Goal: Task Accomplishment & Management: Complete application form

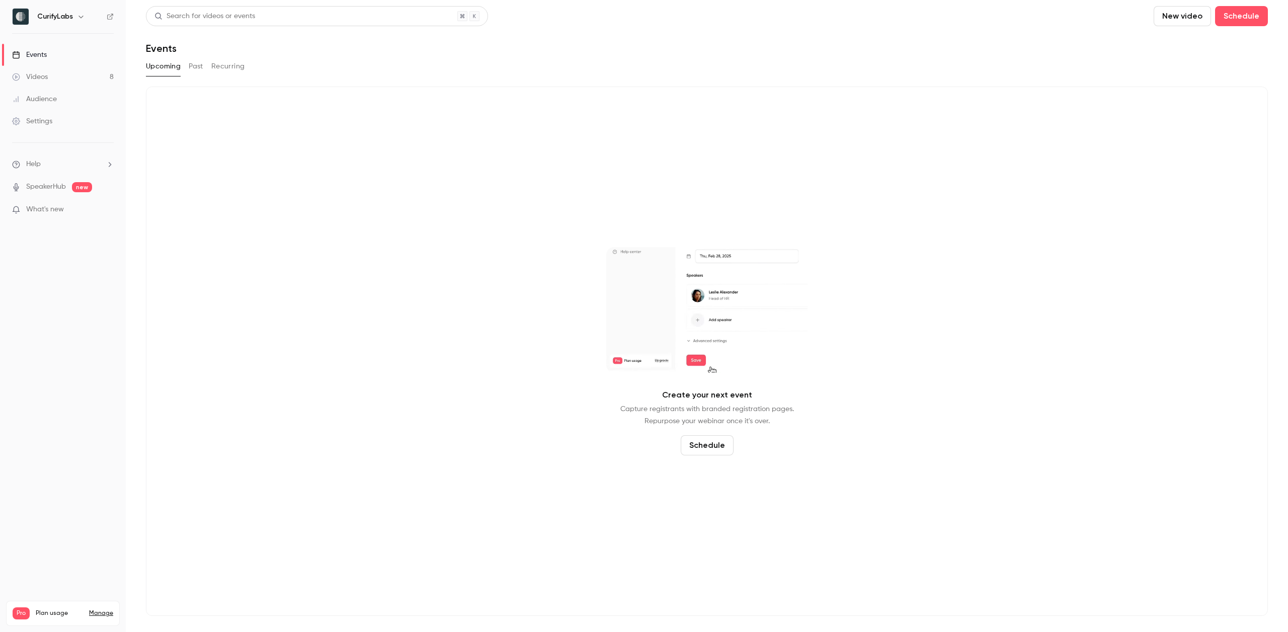
click at [195, 65] on button "Past" at bounding box center [196, 66] width 15 height 16
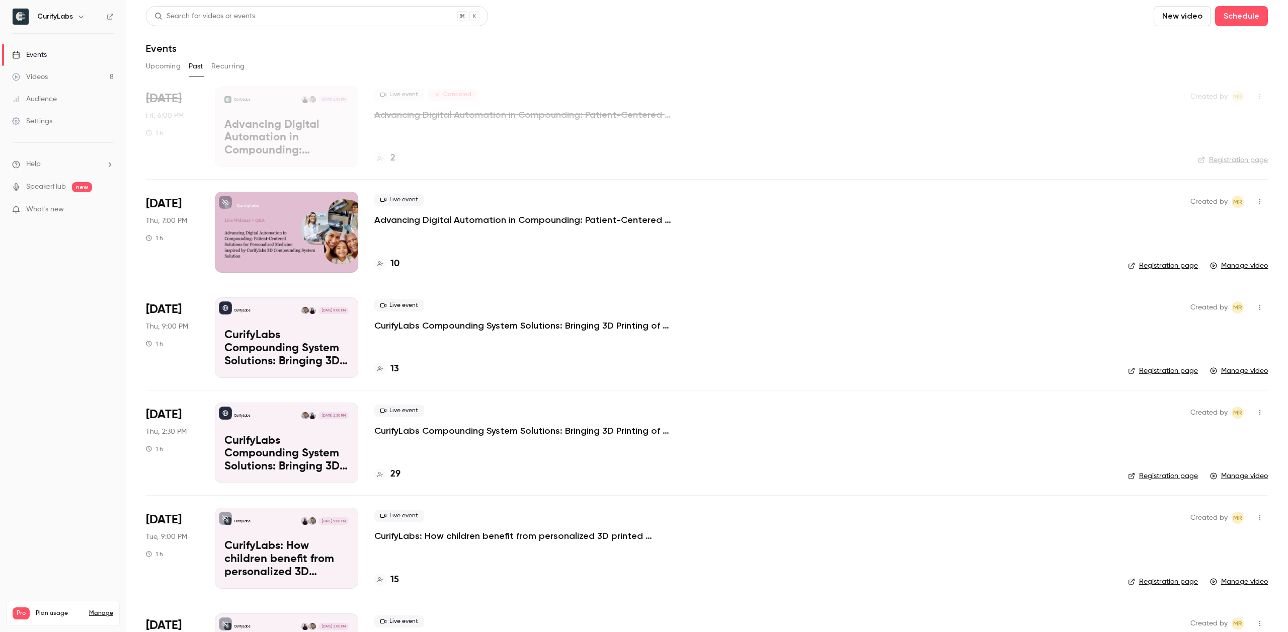
click at [435, 216] on p "Advancing Digital Automation in Compounding: Patient-Centered Solutions for Per…" at bounding box center [525, 220] width 302 height 12
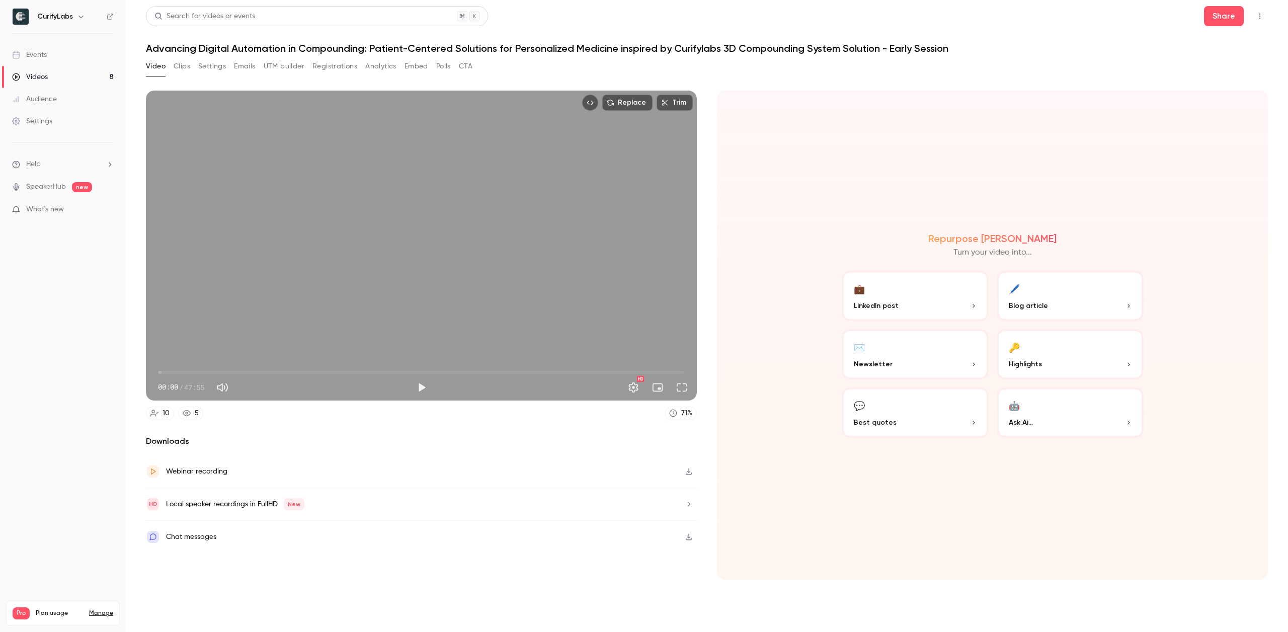
click at [401, 58] on div "Video Clips Settings Emails UTM builder Registrations Analytics Embed Polls CTA" at bounding box center [309, 66] width 327 height 16
click at [378, 64] on button "Analytics" at bounding box center [380, 66] width 31 height 16
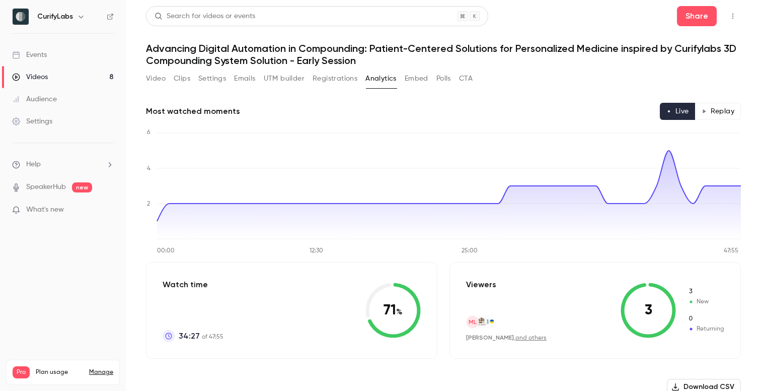
scroll to position [32, 0]
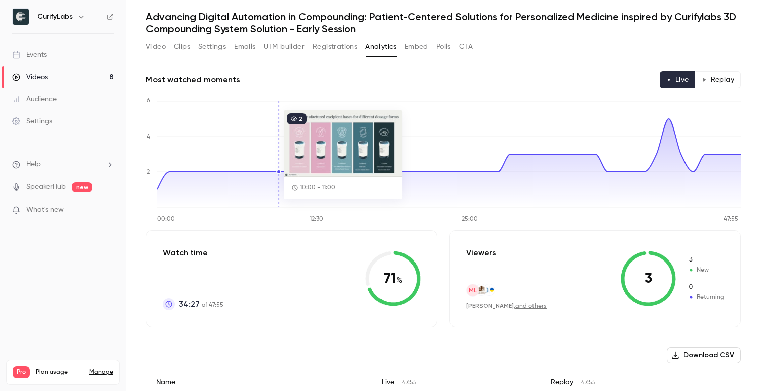
click at [331, 47] on button "Registrations" at bounding box center [335, 47] width 45 height 16
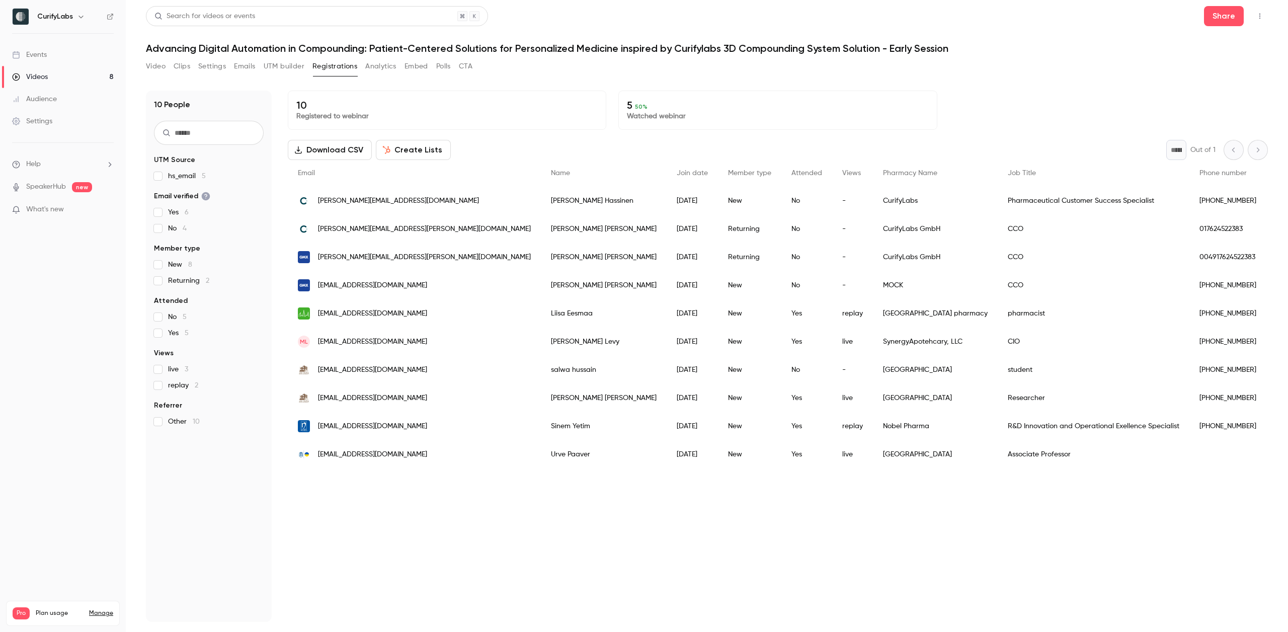
click at [43, 44] on link "Events" at bounding box center [63, 55] width 126 height 22
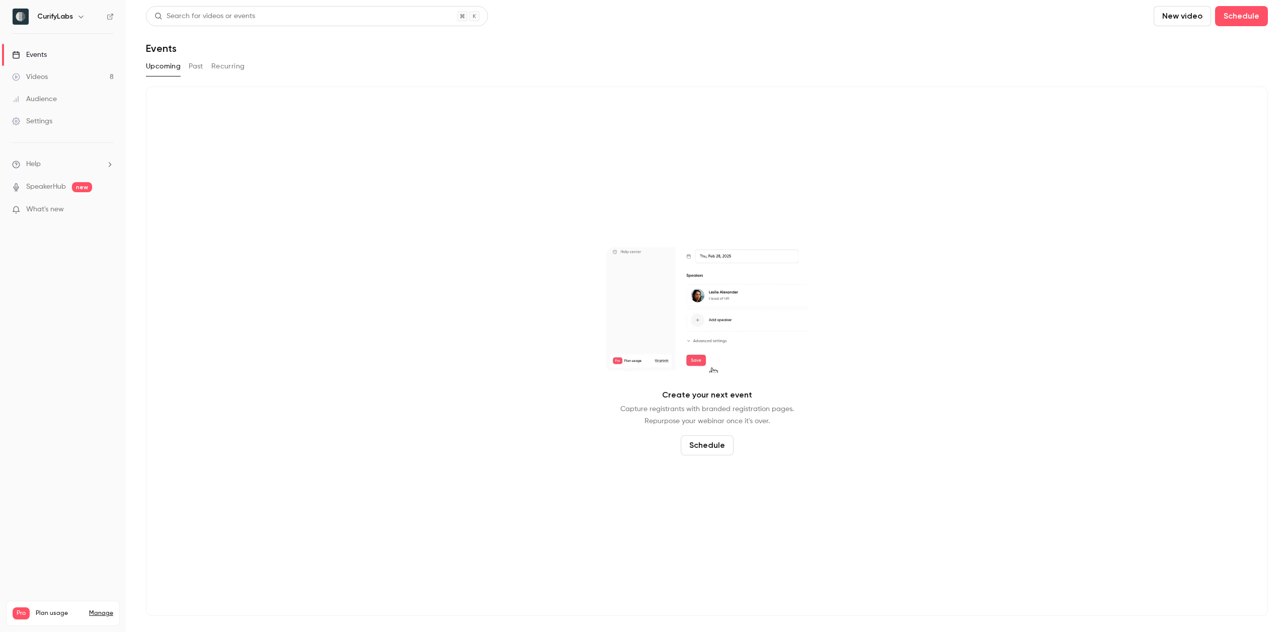
click at [194, 64] on button "Past" at bounding box center [196, 66] width 15 height 16
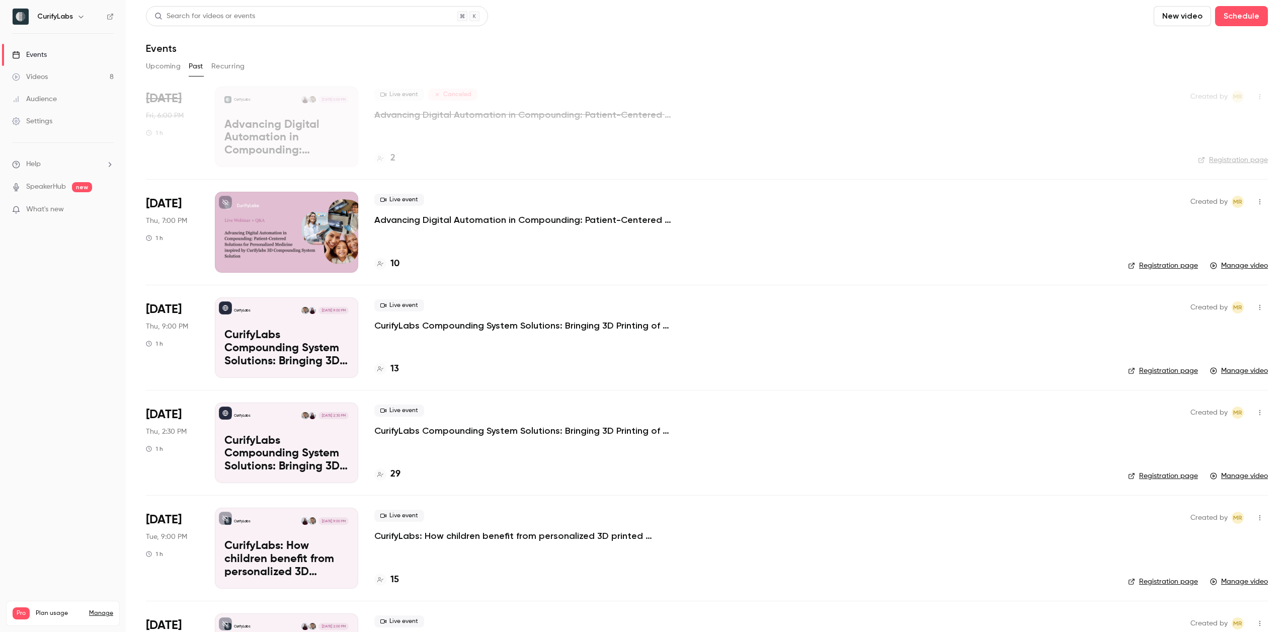
click at [309, 239] on div at bounding box center [286, 232] width 143 height 81
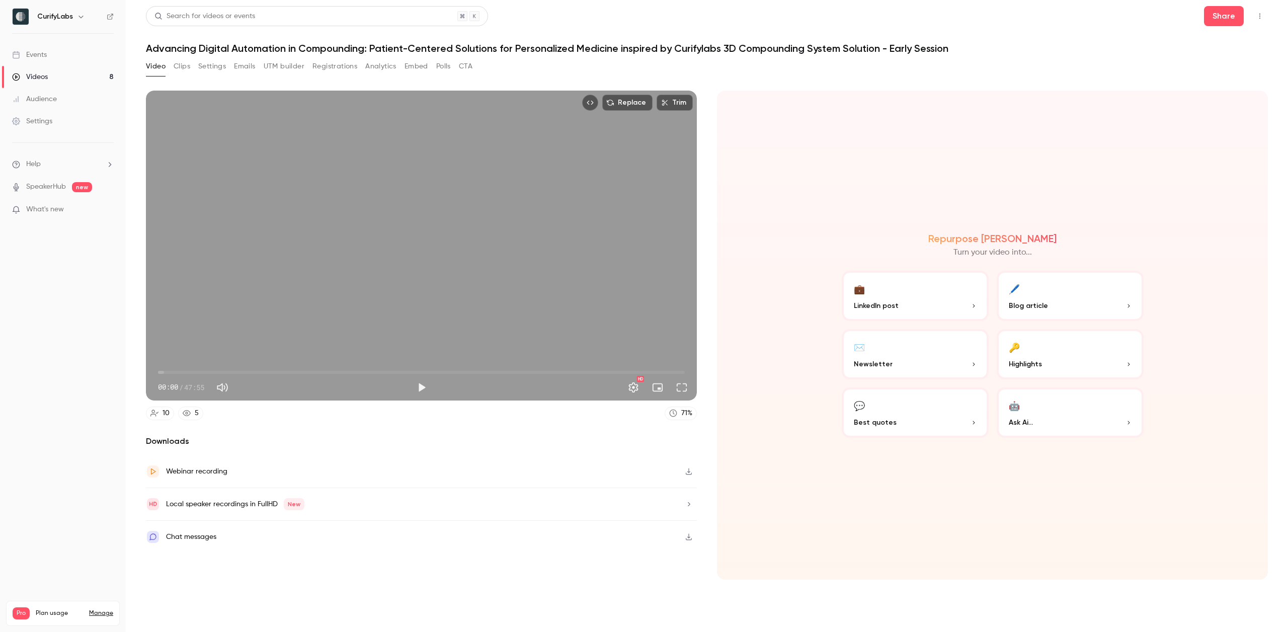
click at [208, 67] on button "Settings" at bounding box center [212, 66] width 28 height 16
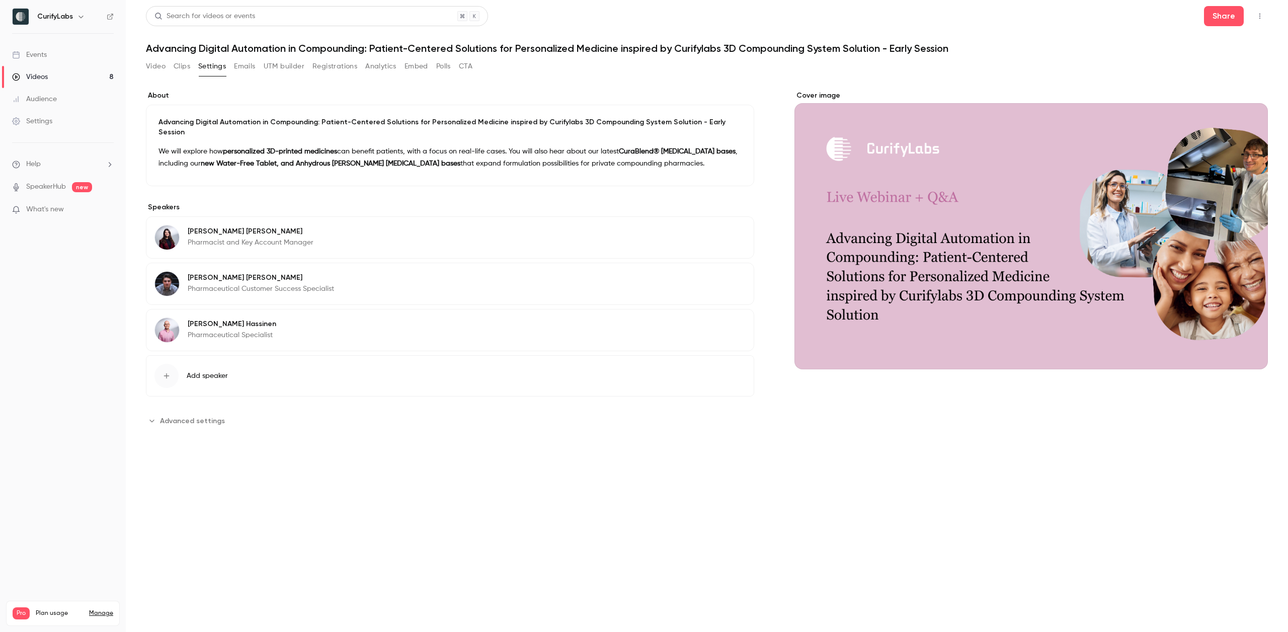
click at [731, 158] on button "Edit" at bounding box center [724, 166] width 37 height 16
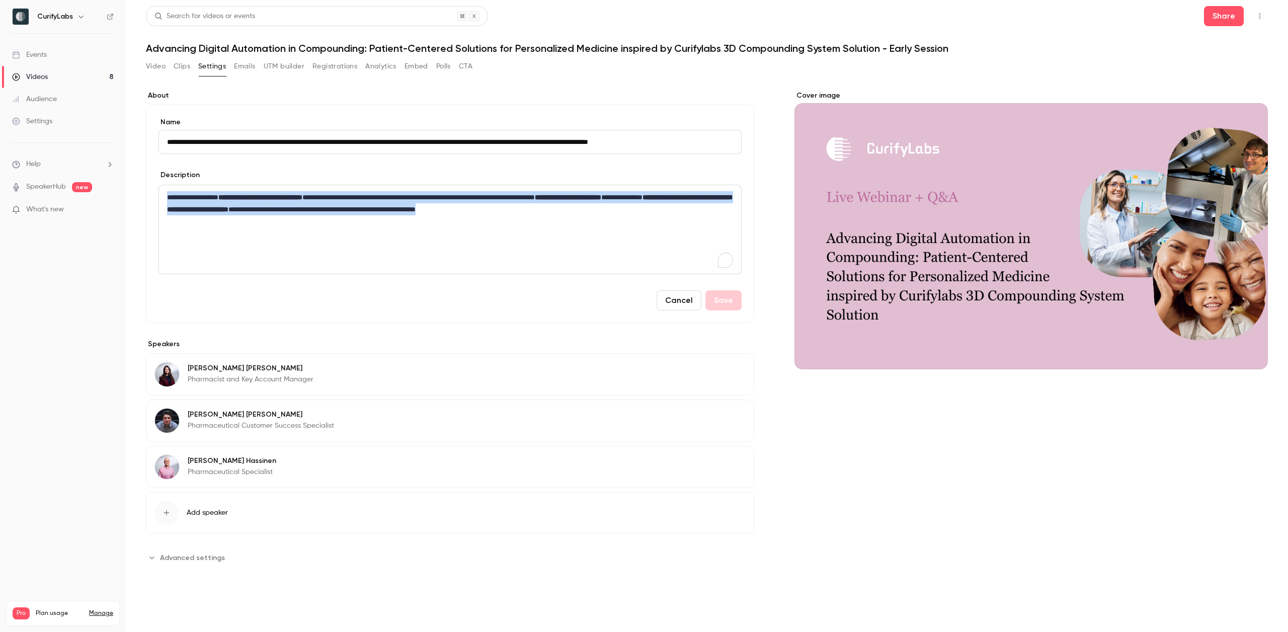
drag, startPoint x: 495, startPoint y: 203, endPoint x: 147, endPoint y: 199, distance: 347.8
click at [147, 199] on div "**********" at bounding box center [450, 214] width 609 height 218
click at [176, 141] on input "**********" at bounding box center [450, 142] width 583 height 24
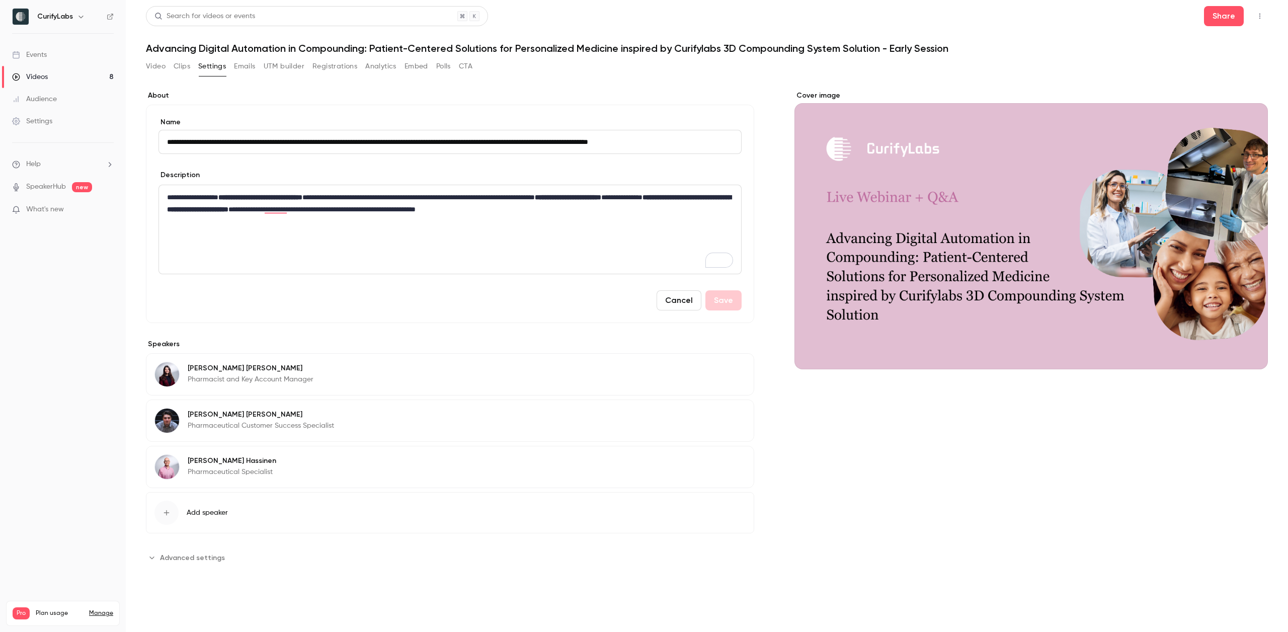
click at [43, 72] on div "Videos" at bounding box center [30, 77] width 36 height 10
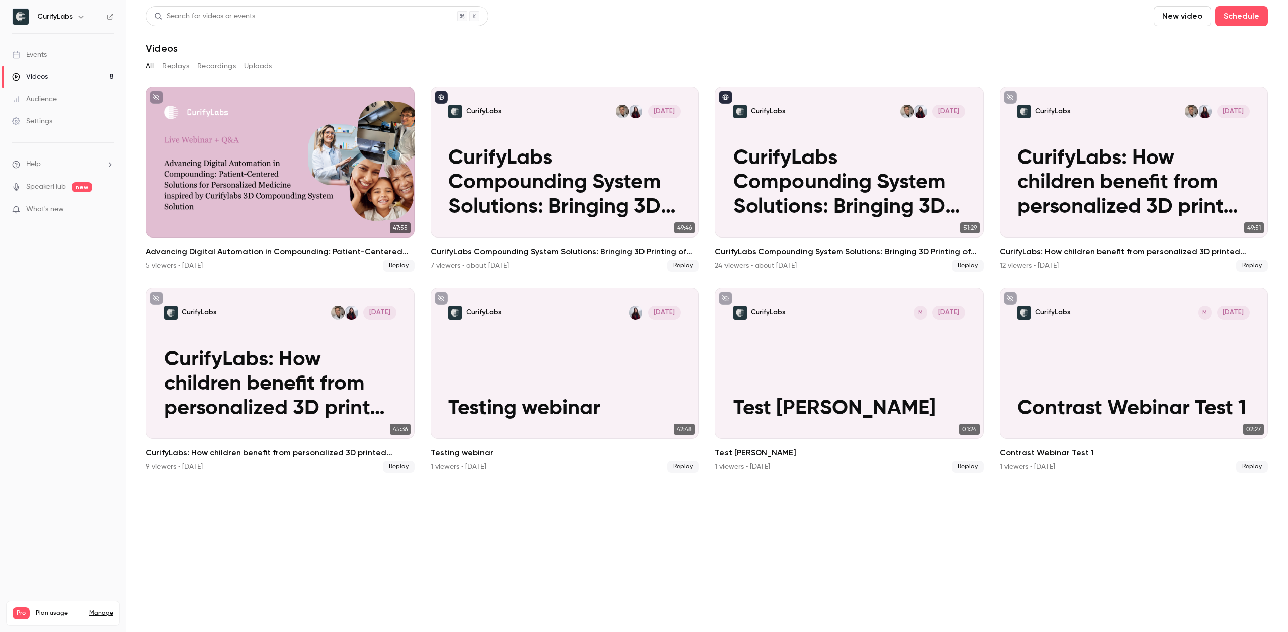
click at [49, 54] on link "Events" at bounding box center [63, 55] width 126 height 22
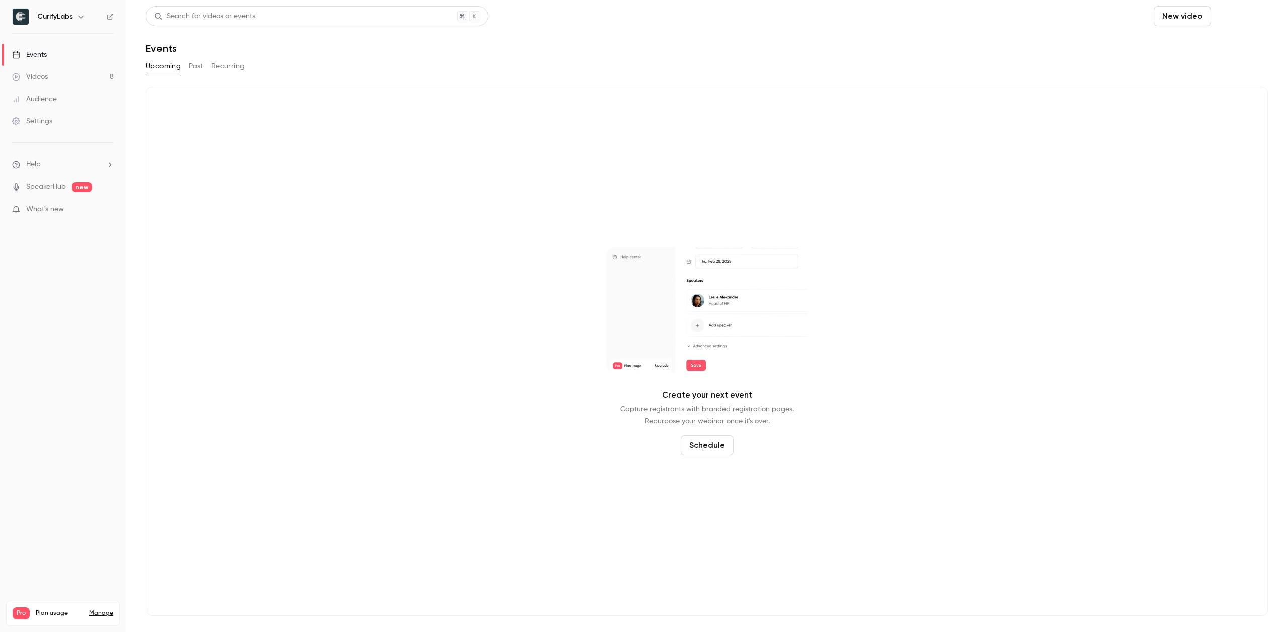
click at [1239, 17] on button "Schedule" at bounding box center [1241, 16] width 53 height 20
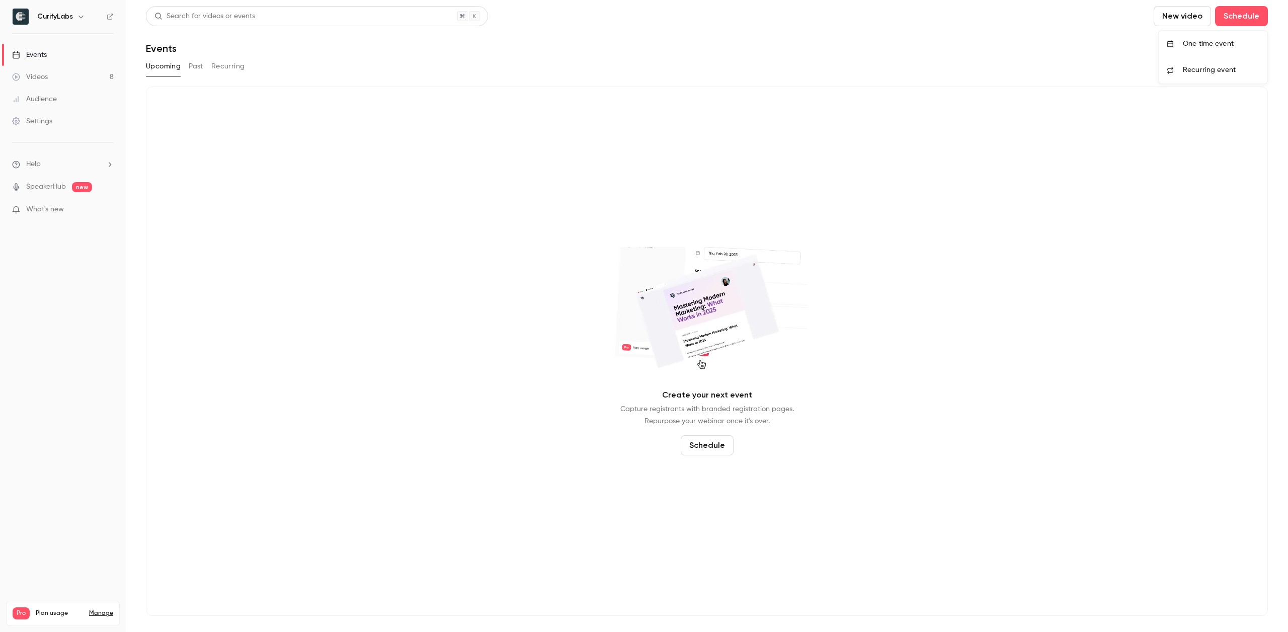
click at [1231, 40] on div "One time event" at bounding box center [1221, 44] width 77 height 10
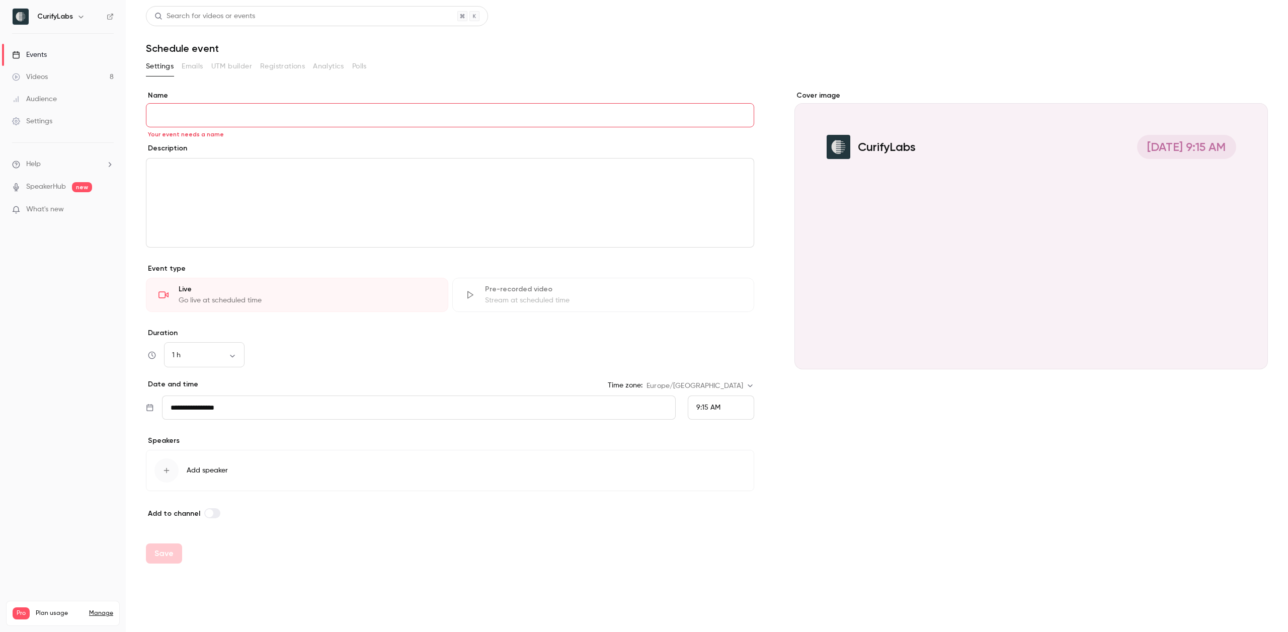
paste input "**********"
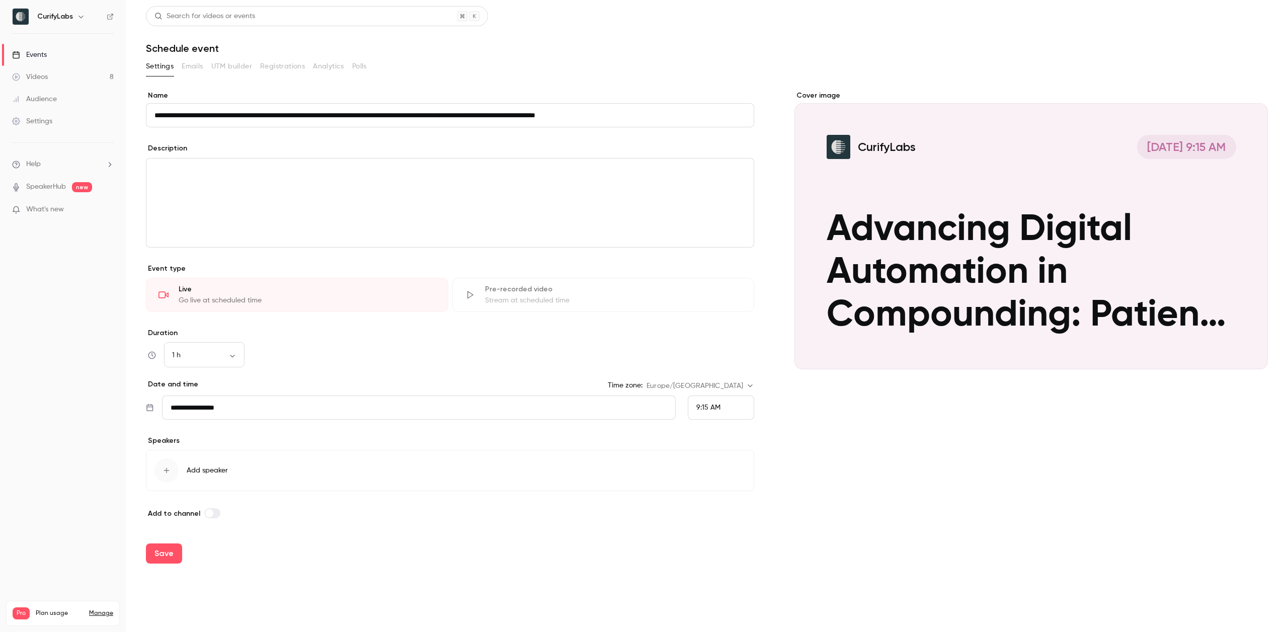
type input "**********"
click at [181, 179] on div "To enrich screen reader interactions, please activate Accessibility in Grammarl…" at bounding box center [449, 203] width 607 height 89
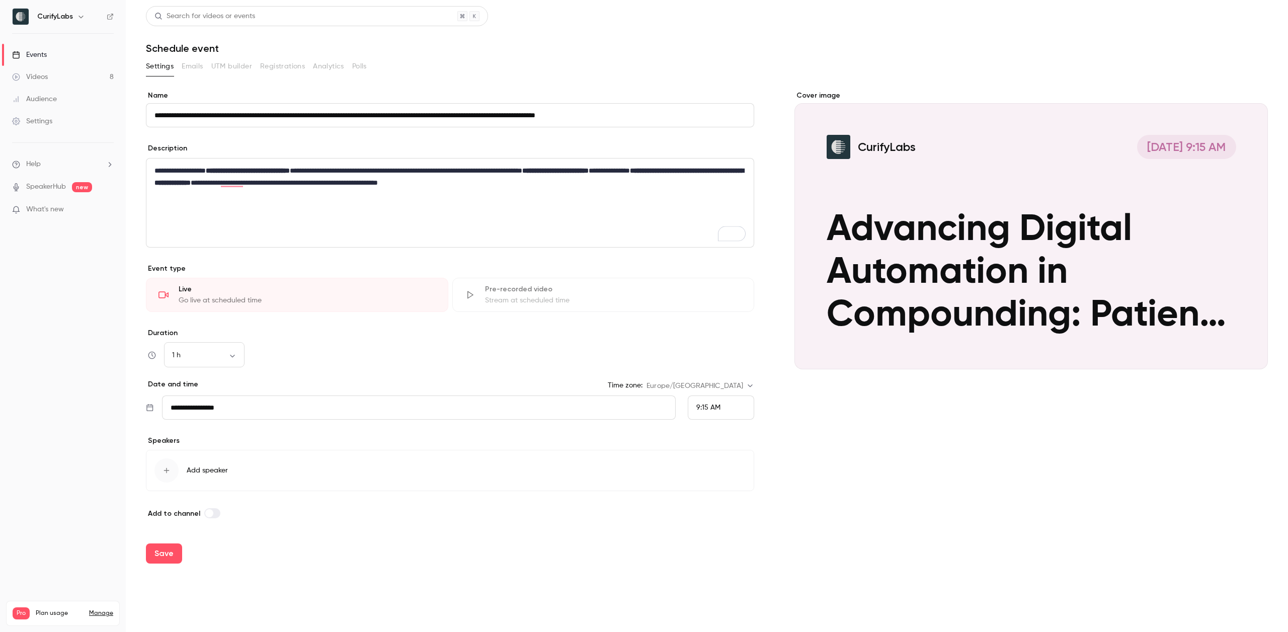
click at [287, 422] on div "**********" at bounding box center [450, 305] width 609 height 429
click at [146, 470] on button "Add speaker" at bounding box center [450, 470] width 609 height 41
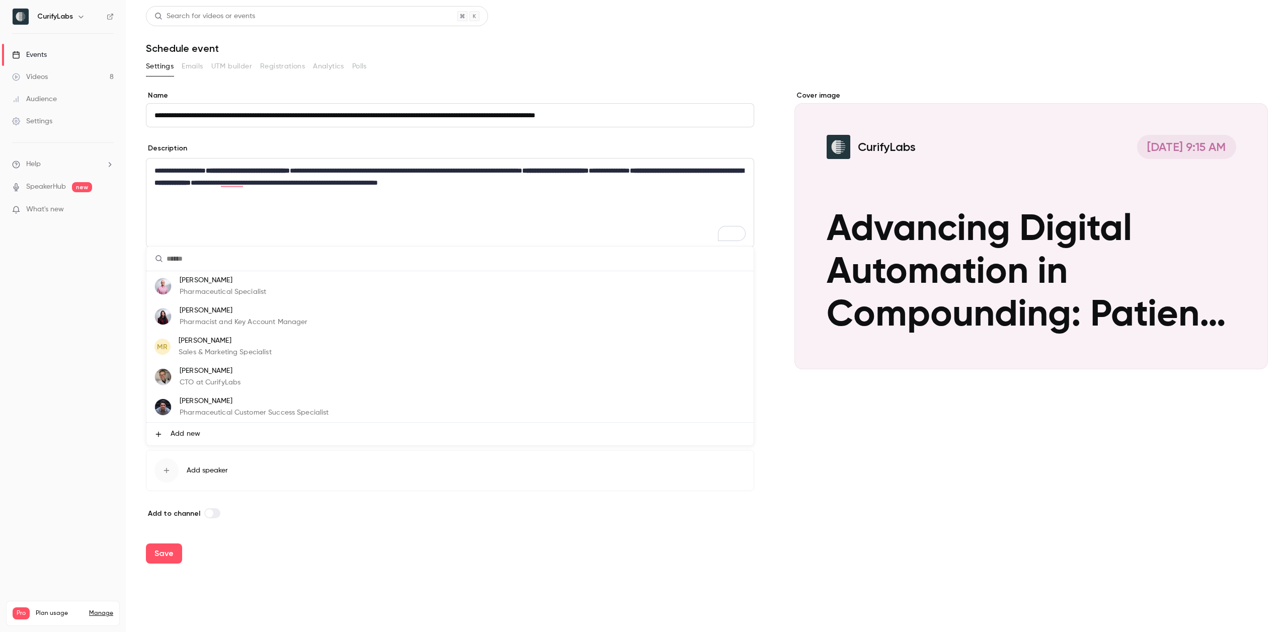
click at [226, 313] on p "[PERSON_NAME]" at bounding box center [244, 311] width 128 height 11
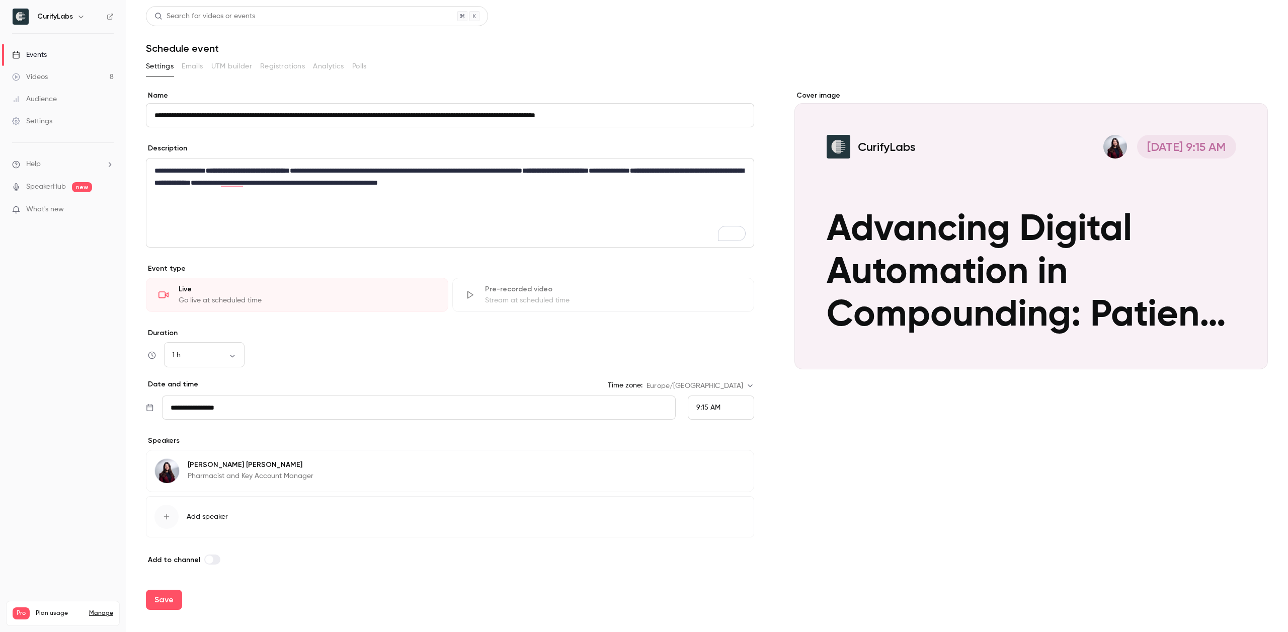
click at [165, 522] on div "button" at bounding box center [167, 517] width 24 height 24
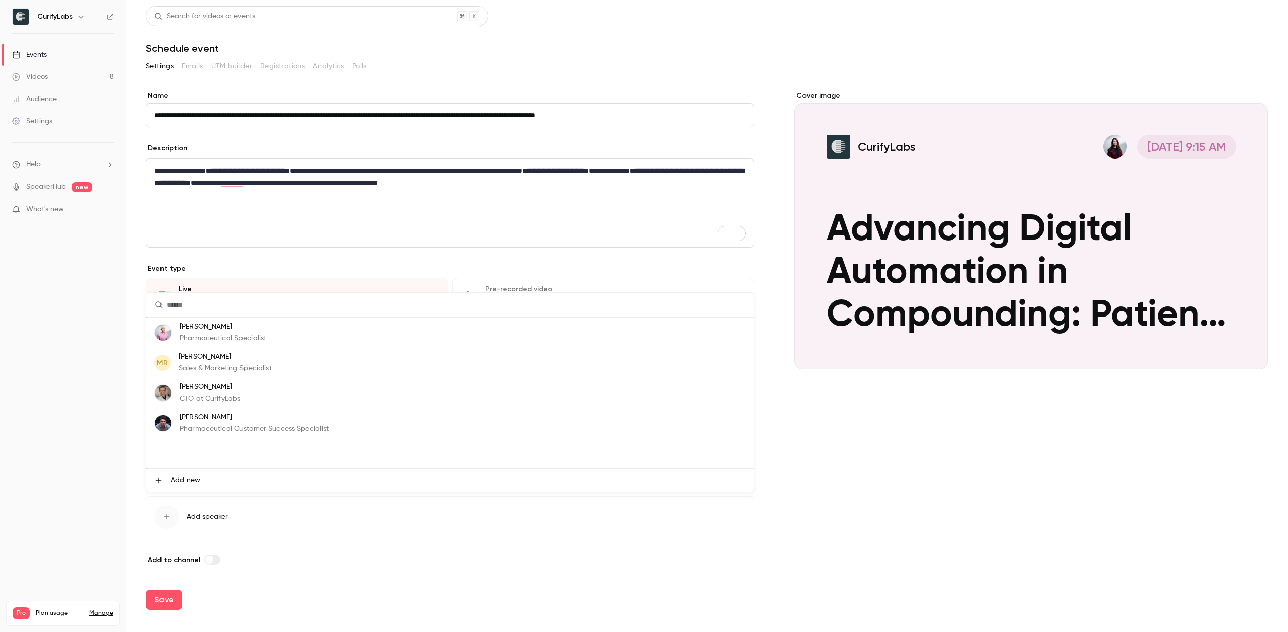
click at [187, 395] on p "CTO at CurifyLabs" at bounding box center [210, 399] width 61 height 11
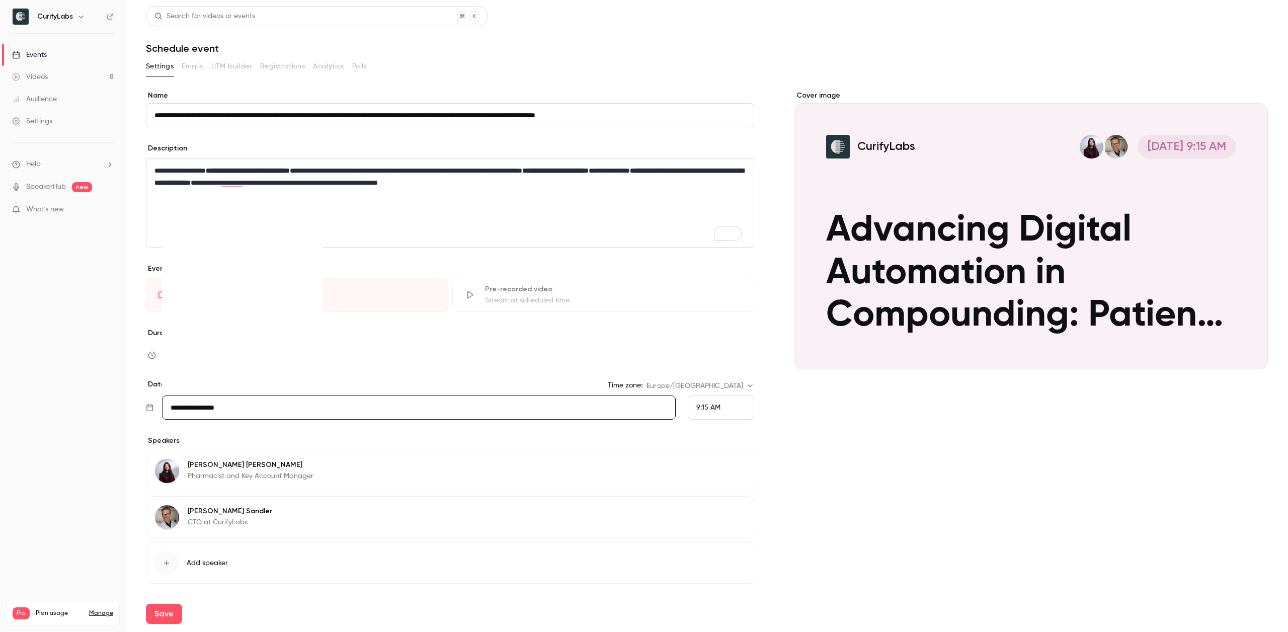
click at [275, 402] on input "**********" at bounding box center [419, 408] width 514 height 24
click at [311, 252] on icon "Move forward to switch to the next month." at bounding box center [308, 250] width 12 height 12
click at [239, 288] on div "2" at bounding box center [244, 285] width 16 height 15
type input "**********"
click at [327, 448] on div "[PERSON_NAME] Pharmacist and Key Account Manager Edit [PERSON_NAME] CTO at Curi…" at bounding box center [450, 516] width 609 height 136
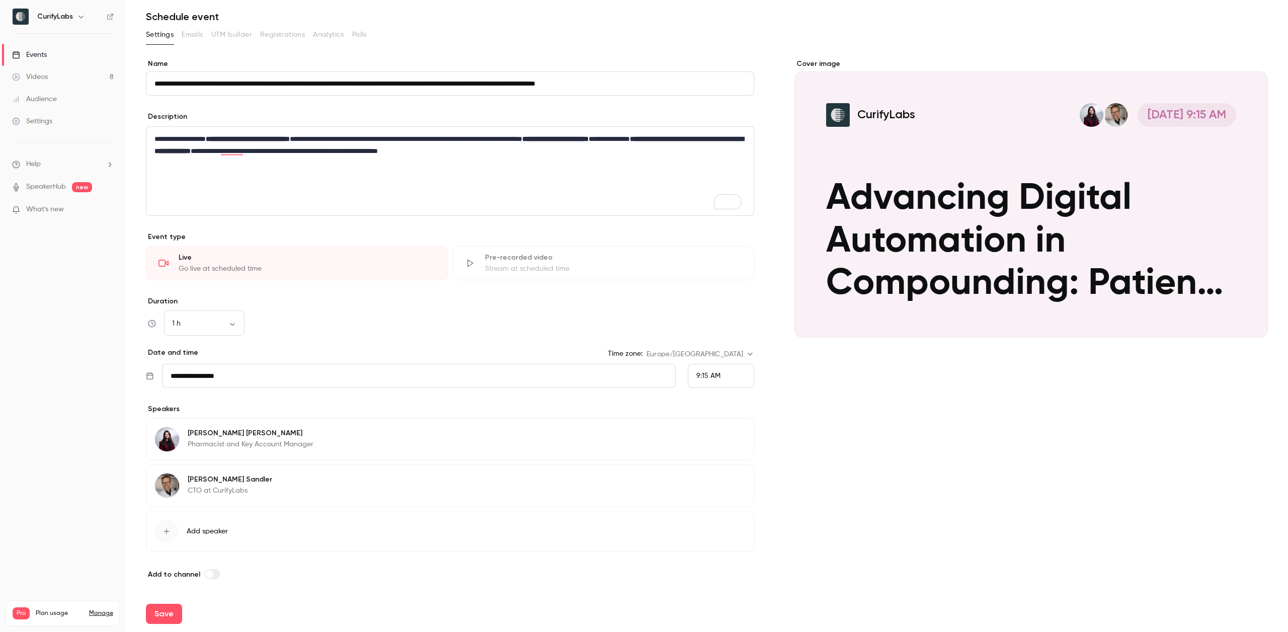
scroll to position [34, 0]
click at [717, 371] on div "9:15 AM" at bounding box center [721, 375] width 66 height 24
click at [707, 299] on div "2:00 PM" at bounding box center [717, 296] width 49 height 11
click at [820, 433] on div "Cover image CurifyLabs [DATE] 2:00 PM Advancing Digital Automation in Compoundi…" at bounding box center [1032, 318] width 474 height 521
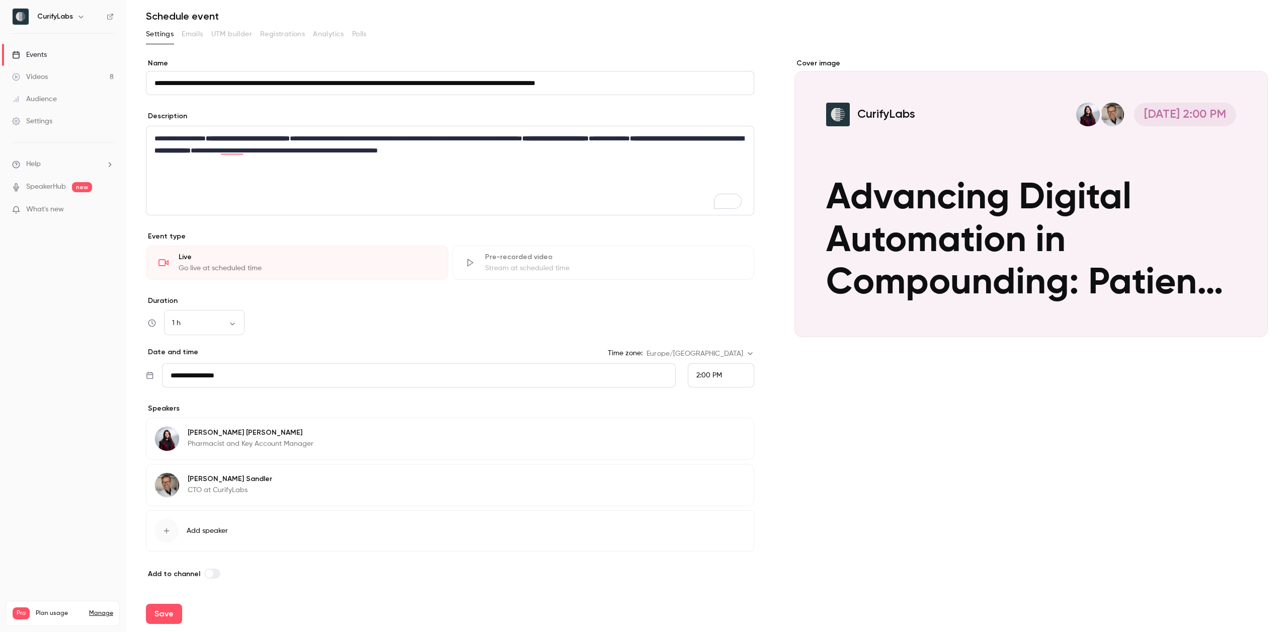
scroll to position [40, 0]
drag, startPoint x: 301, startPoint y: 480, endPoint x: 303, endPoint y: 453, distance: 26.8
click at [303, 453] on div "[PERSON_NAME] Pharmacist and Key Account Manager Edit [PERSON_NAME] CTO at Curi…" at bounding box center [450, 484] width 609 height 136
click at [370, 441] on div "[PERSON_NAME] Pharmacist and Key Account Manager Edit" at bounding box center [450, 439] width 609 height 42
click at [721, 474] on button "Edit" at bounding box center [727, 481] width 37 height 16
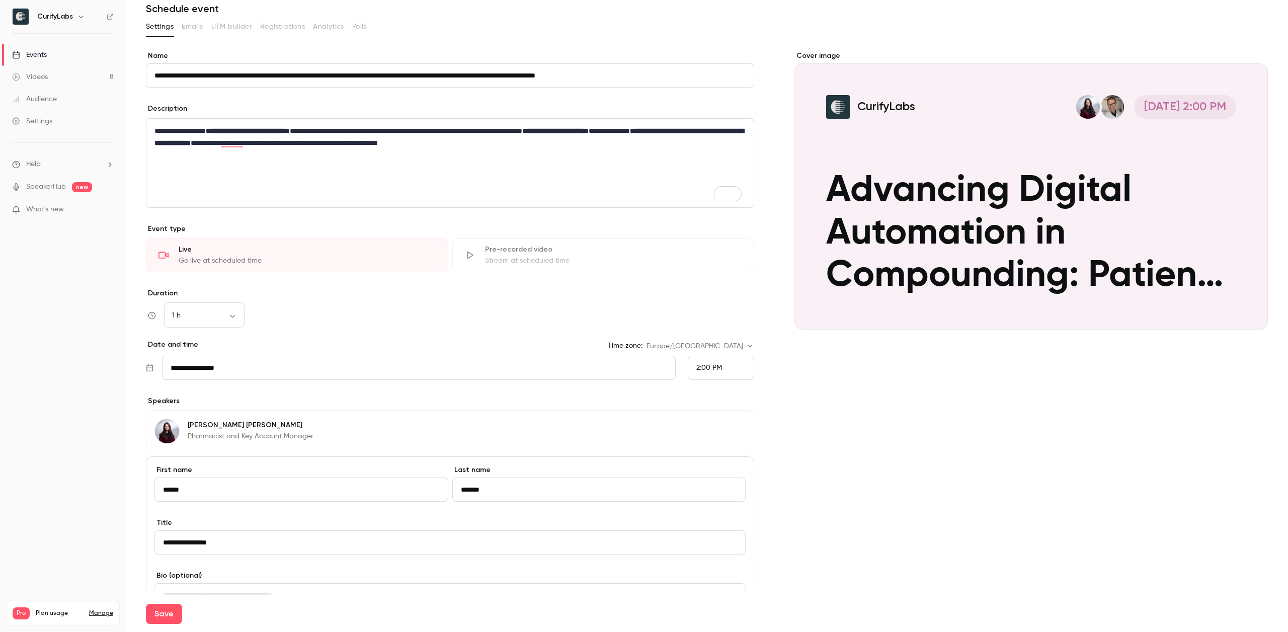
click at [141, 529] on main "**********" at bounding box center [707, 316] width 1163 height 632
click at [161, 604] on button "Save" at bounding box center [164, 614] width 36 height 20
type input "**********"
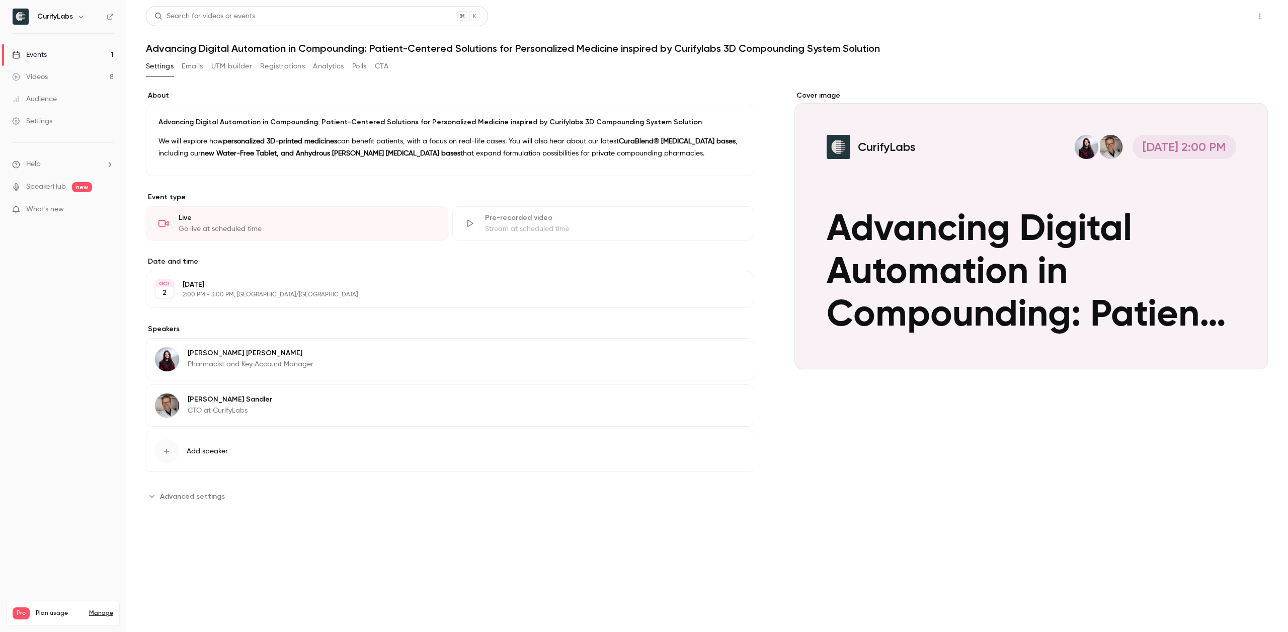
click at [1227, 14] on button "Share" at bounding box center [1224, 16] width 40 height 20
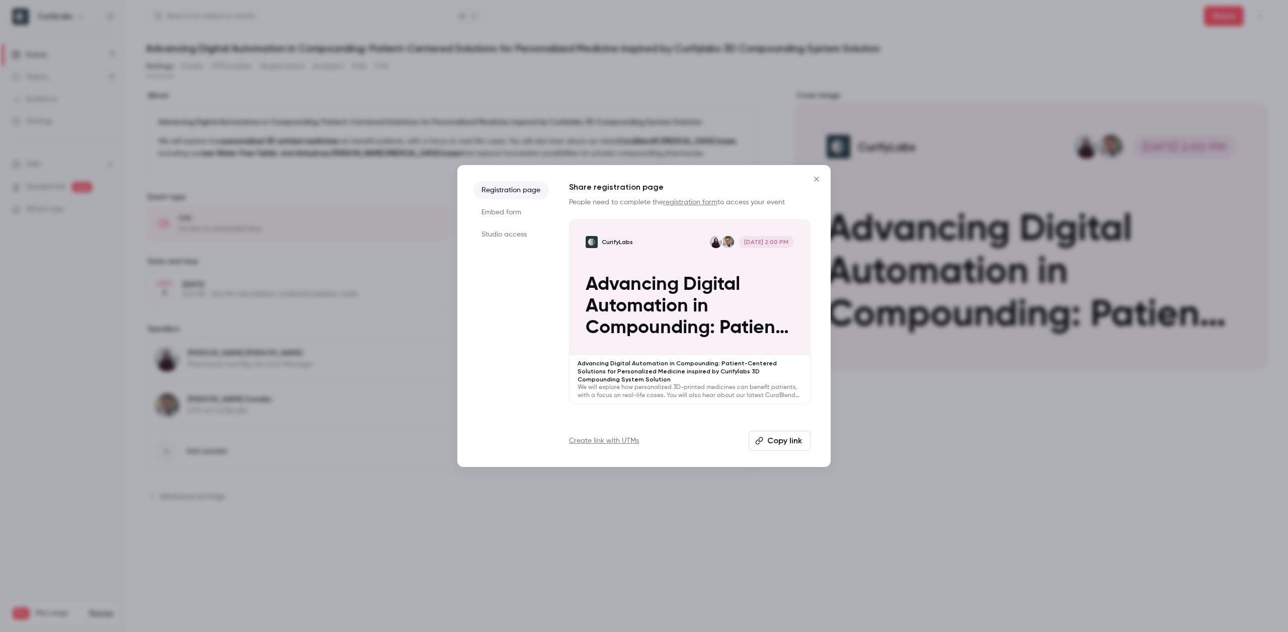
click at [769, 445] on button "Copy link" at bounding box center [780, 441] width 62 height 20
click at [818, 179] on icon "Close" at bounding box center [817, 179] width 12 height 8
